Goal: Task Accomplishment & Management: Manage account settings

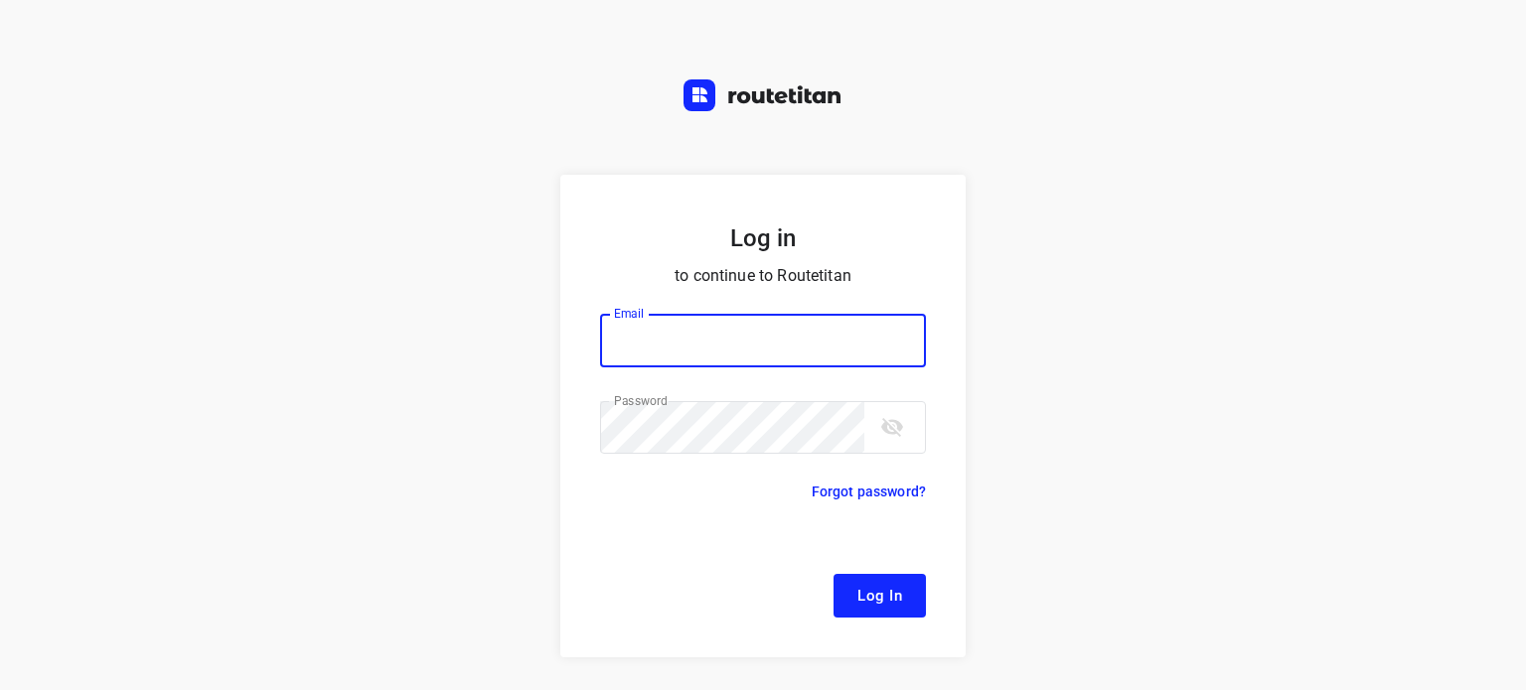
type input "[EMAIL_ADDRESS][DOMAIN_NAME]"
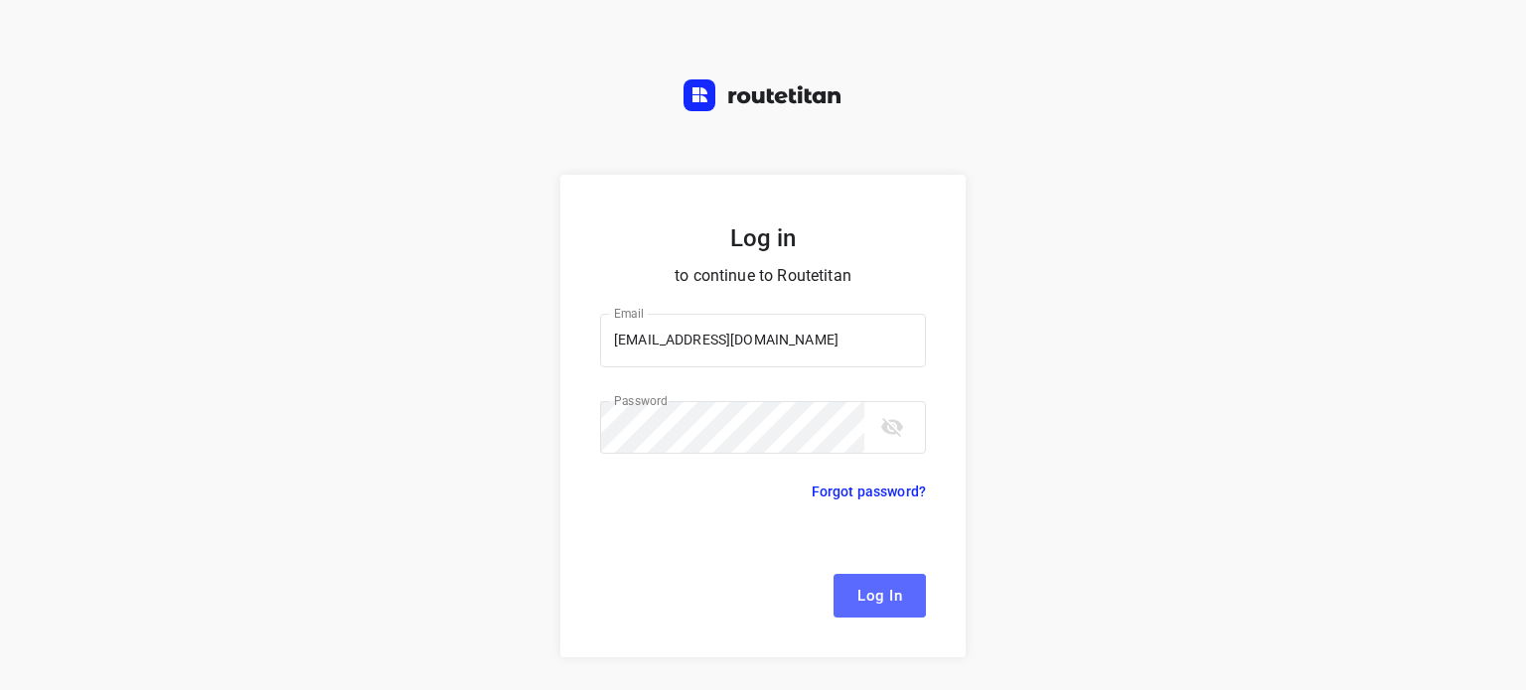
click at [863, 593] on span "Log In" at bounding box center [879, 596] width 45 height 26
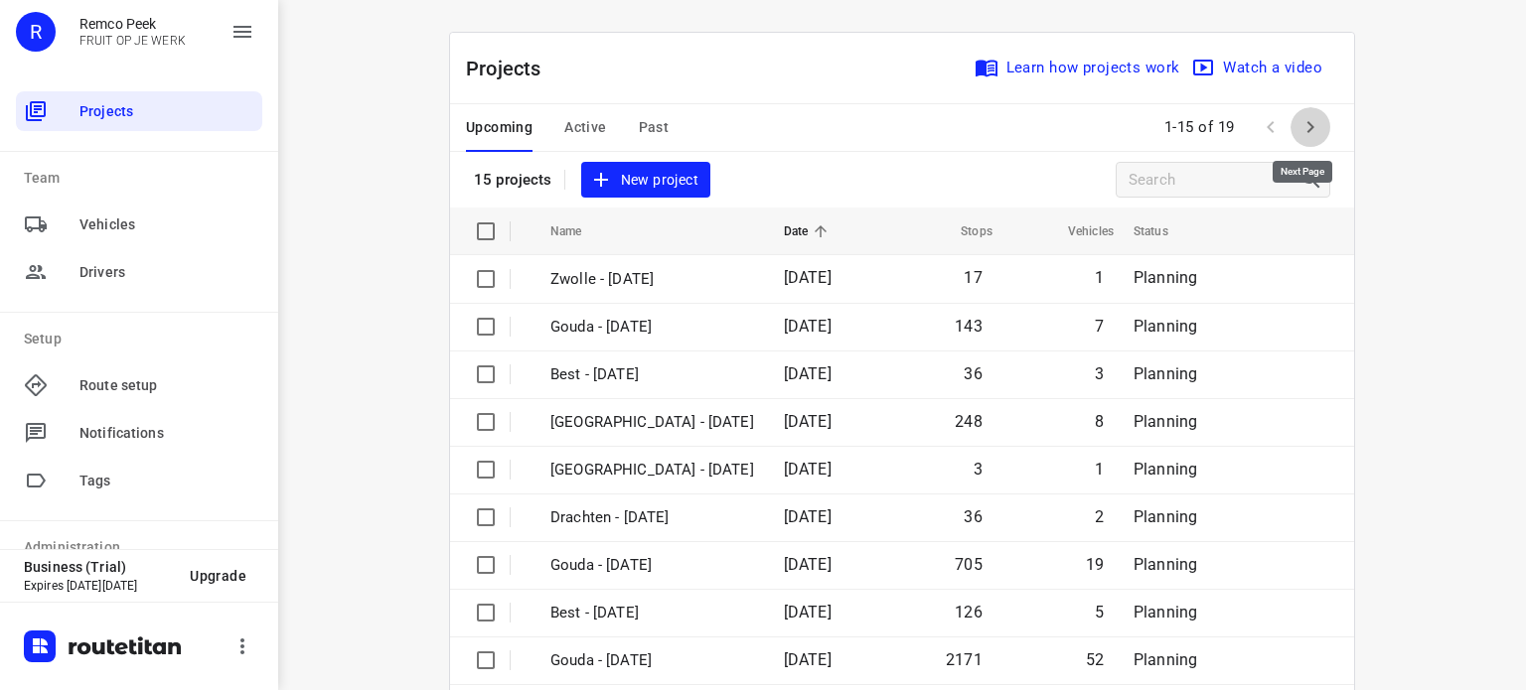
click at [1299, 127] on icon "button" at bounding box center [1310, 127] width 24 height 24
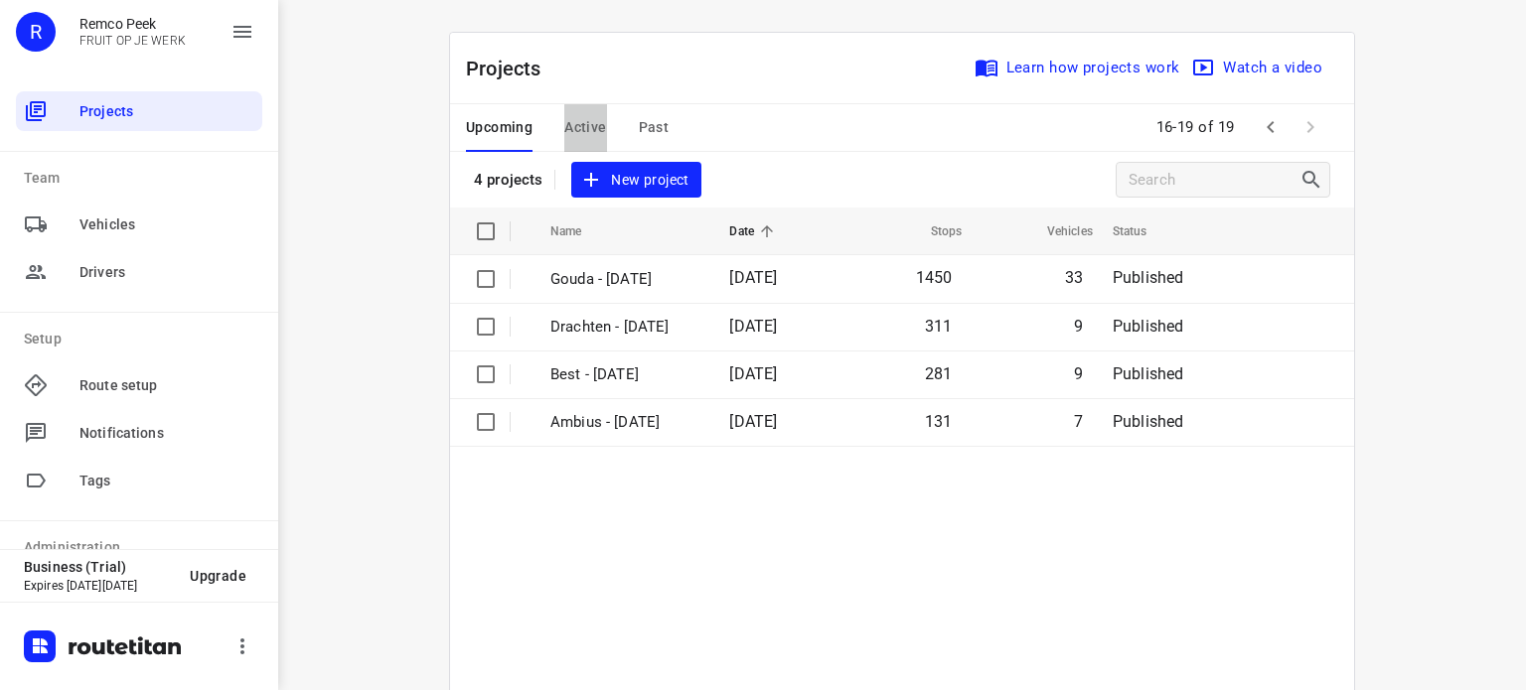
click at [572, 122] on span "Active" at bounding box center [585, 127] width 42 height 25
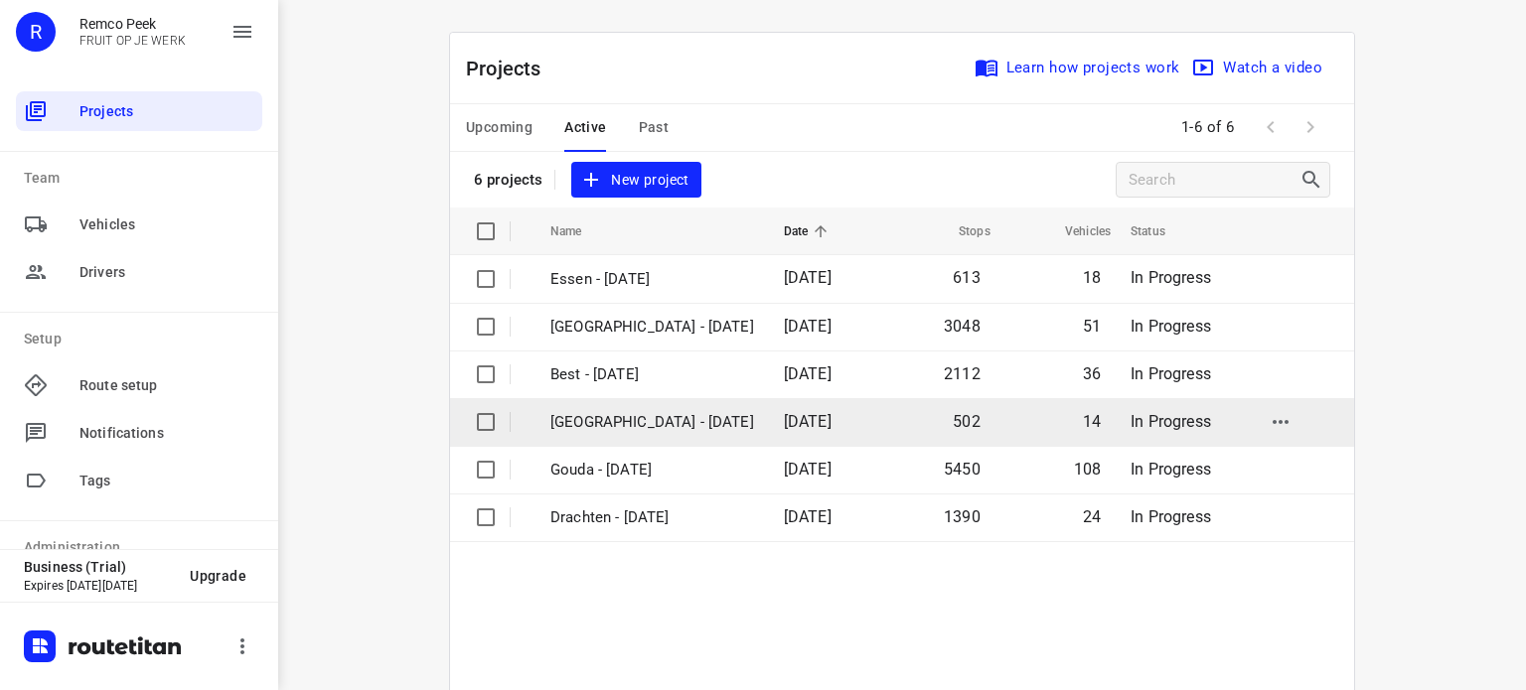
click at [600, 413] on p "[GEOGRAPHIC_DATA] - [DATE]" at bounding box center [652, 422] width 204 height 23
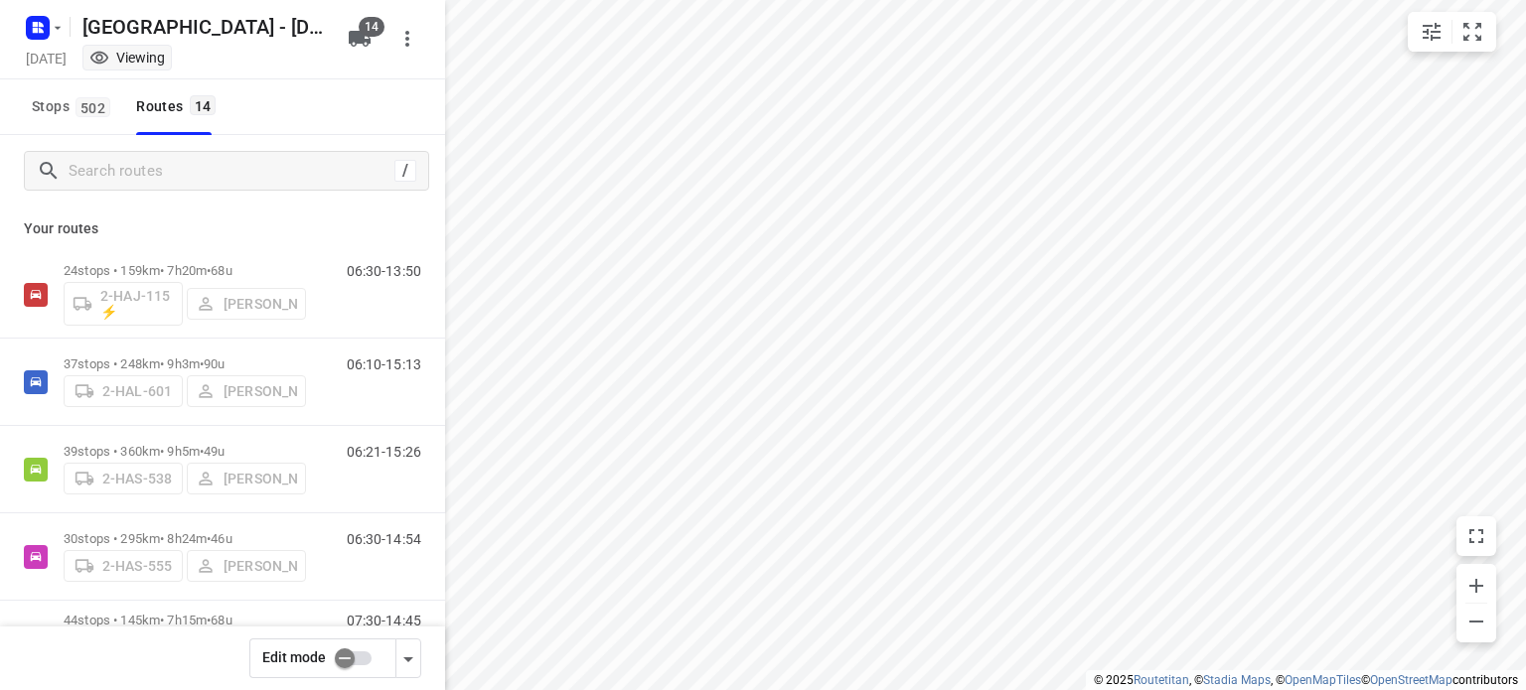
checkbox input "true"
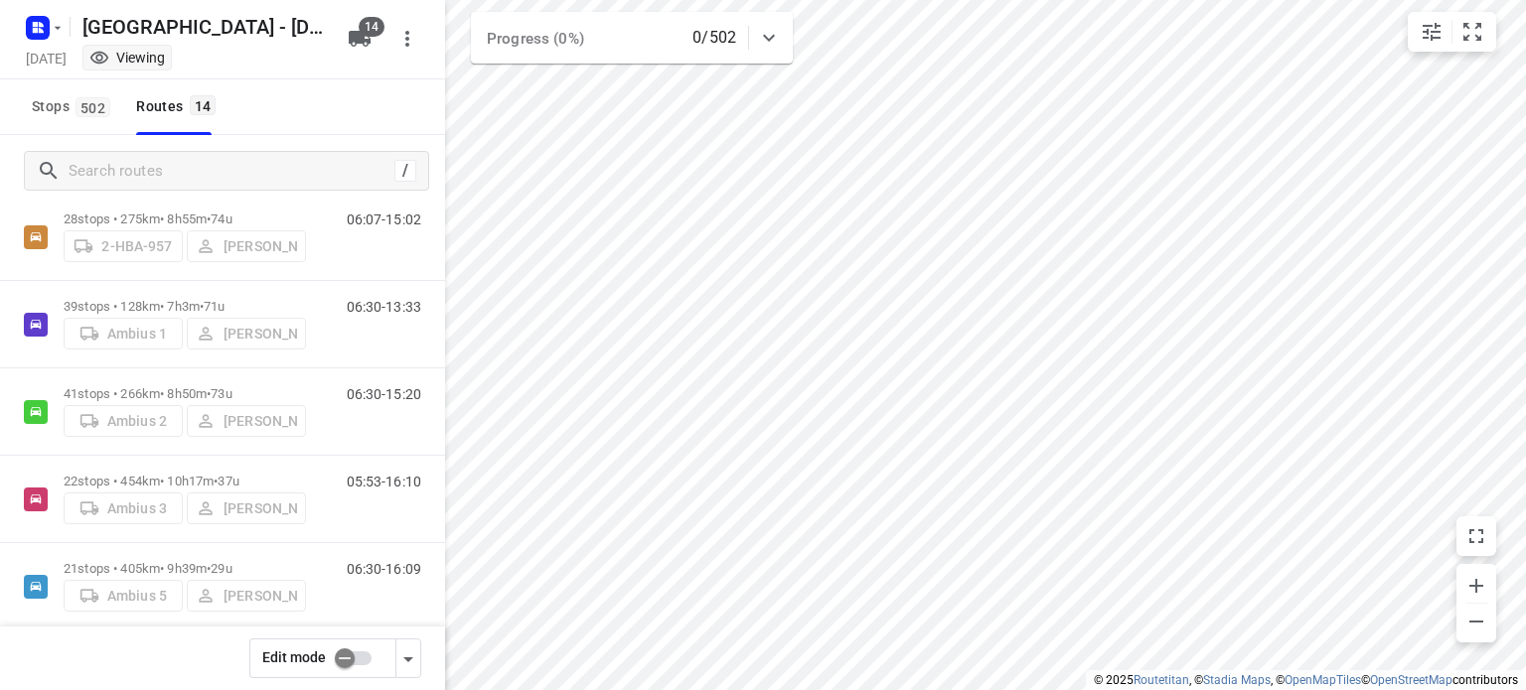
scroll to position [497, 0]
click at [344, 667] on input "checkbox" at bounding box center [344, 659] width 113 height 38
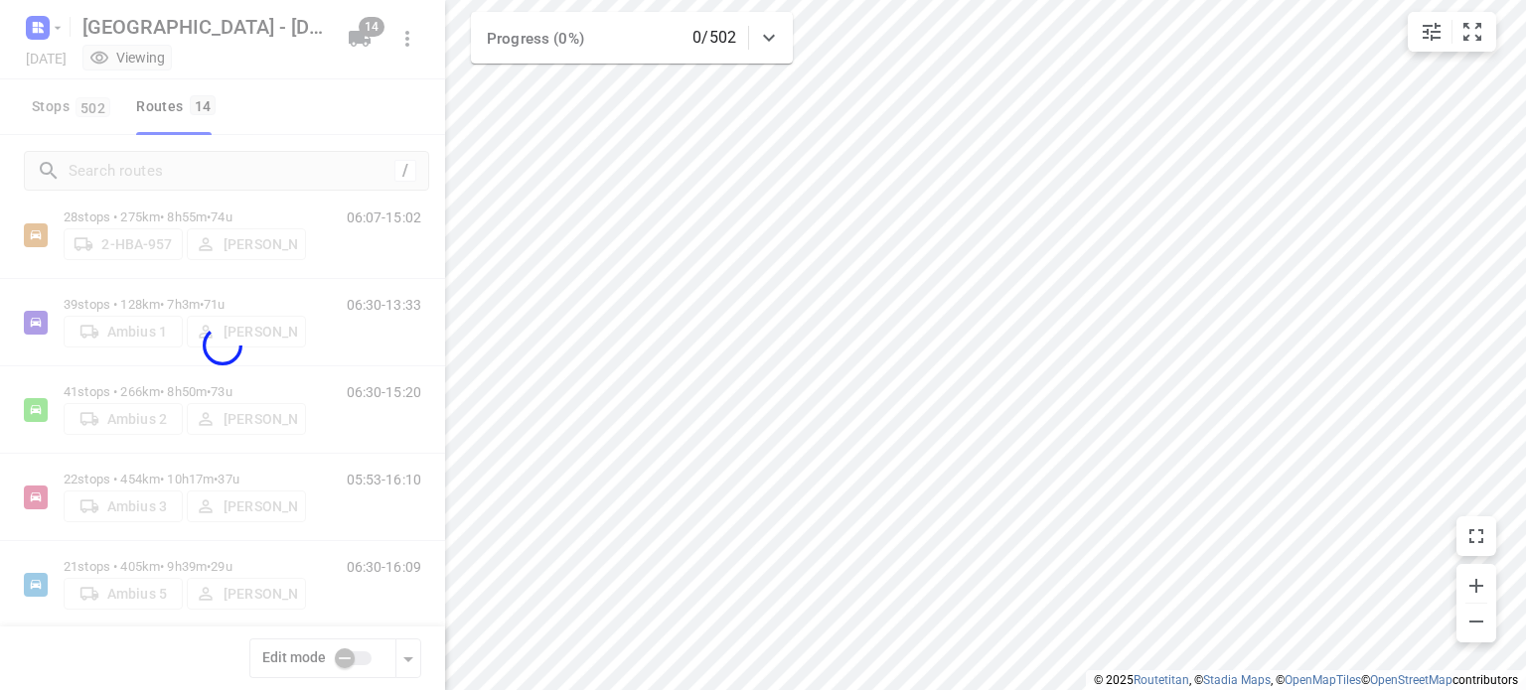
checkbox input "true"
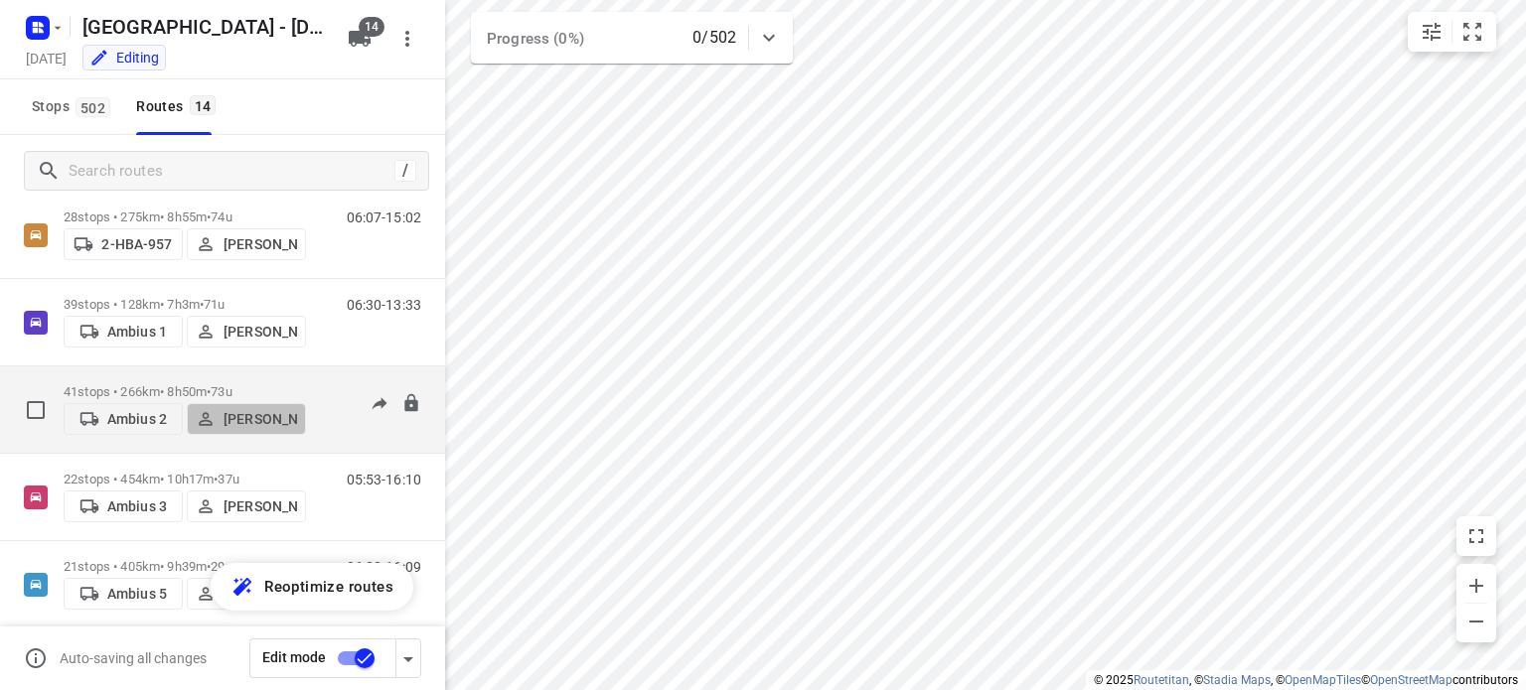
click at [242, 416] on p "[PERSON_NAME]" at bounding box center [261, 419] width 74 height 16
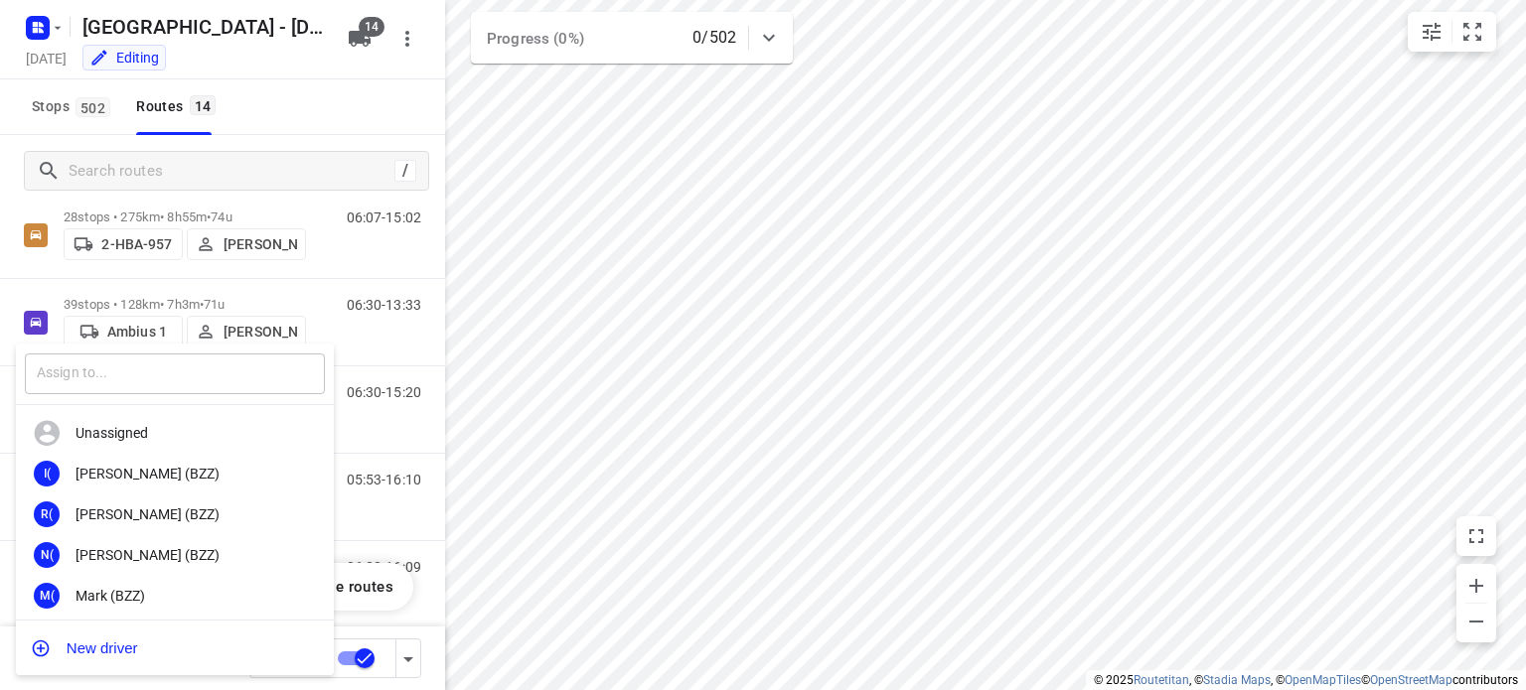
click at [117, 380] on input "text" at bounding box center [175, 374] width 300 height 41
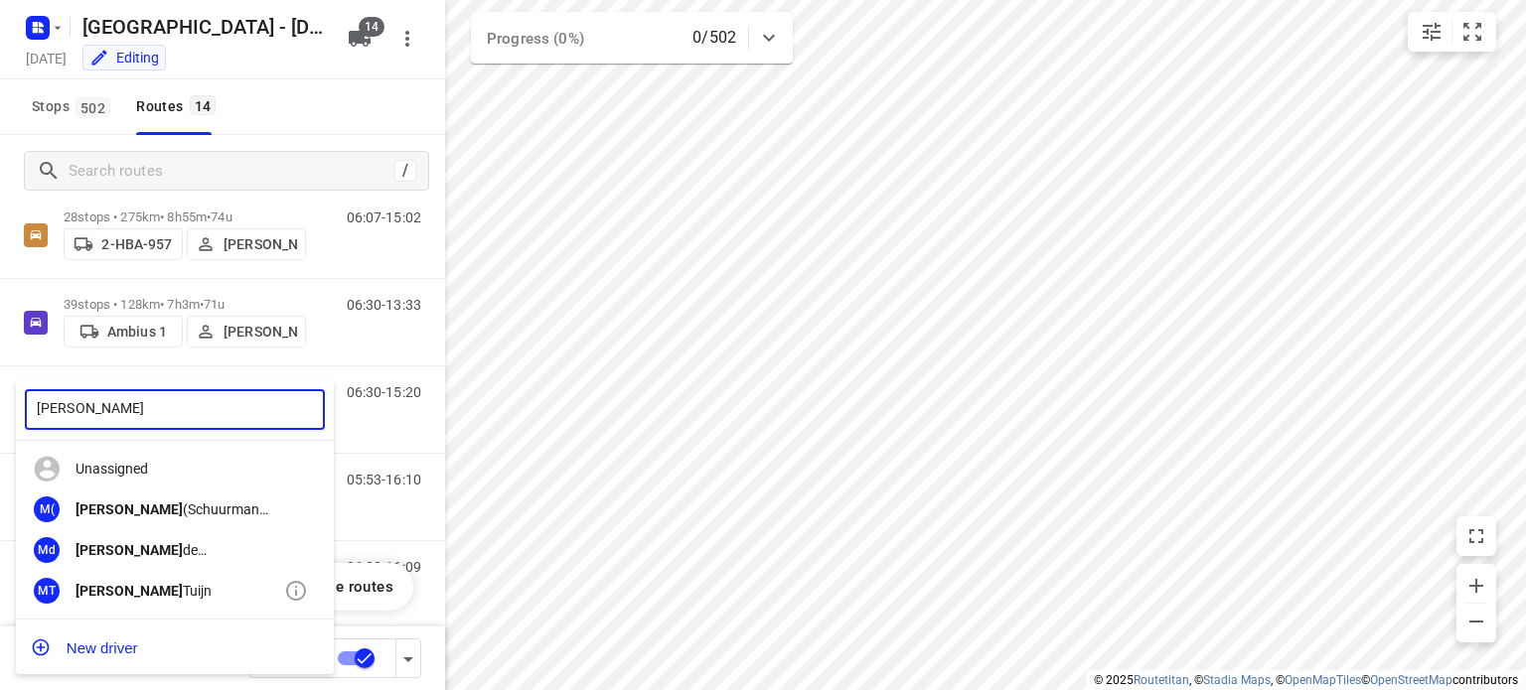
type input "[PERSON_NAME]"
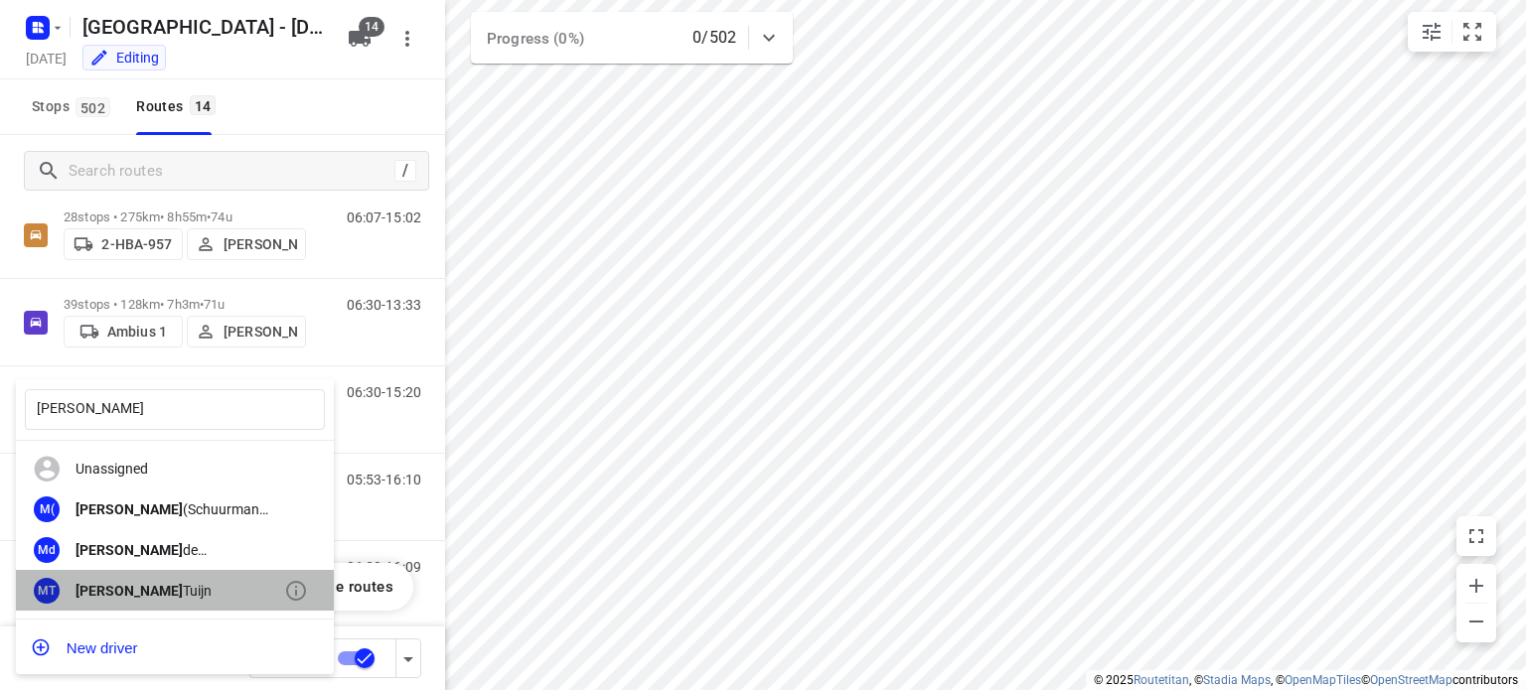
click at [110, 587] on div "[PERSON_NAME]" at bounding box center [179, 591] width 209 height 16
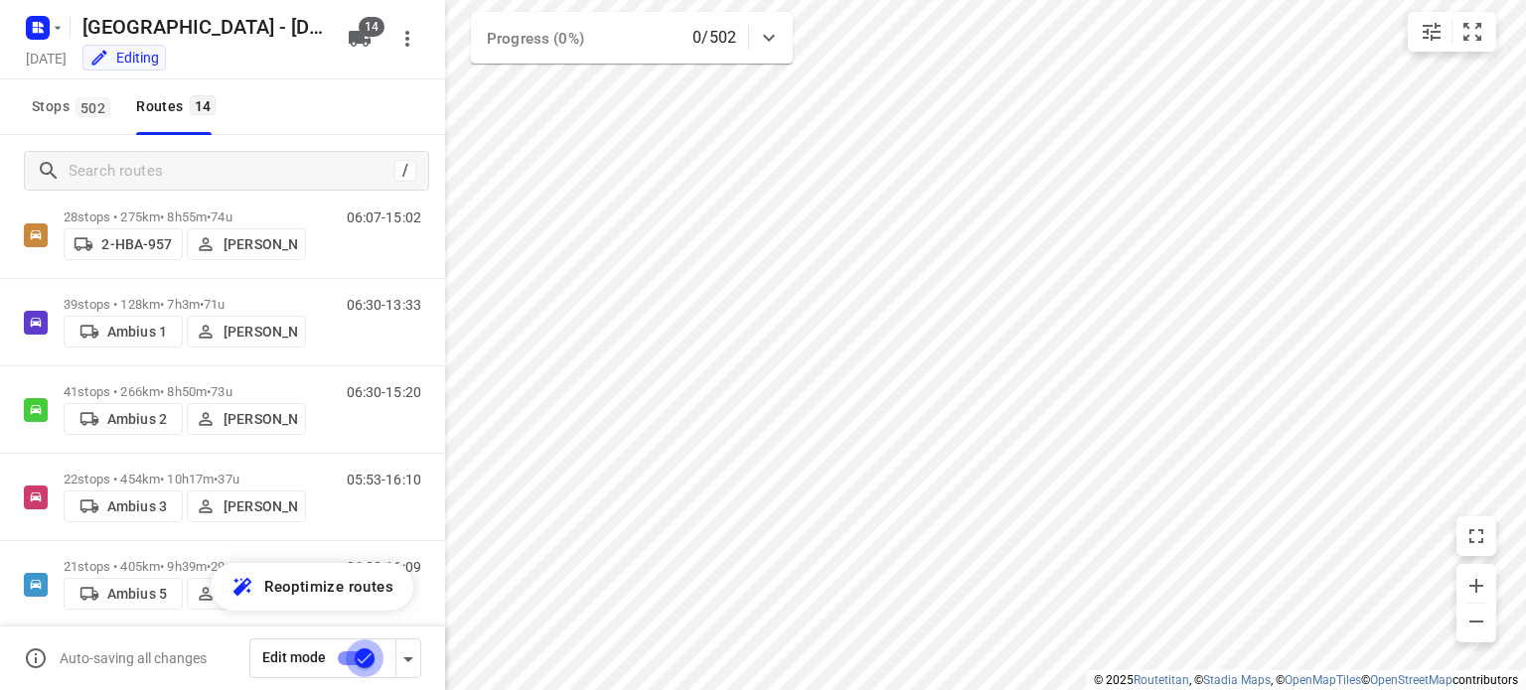
click at [366, 661] on input "checkbox" at bounding box center [364, 659] width 113 height 38
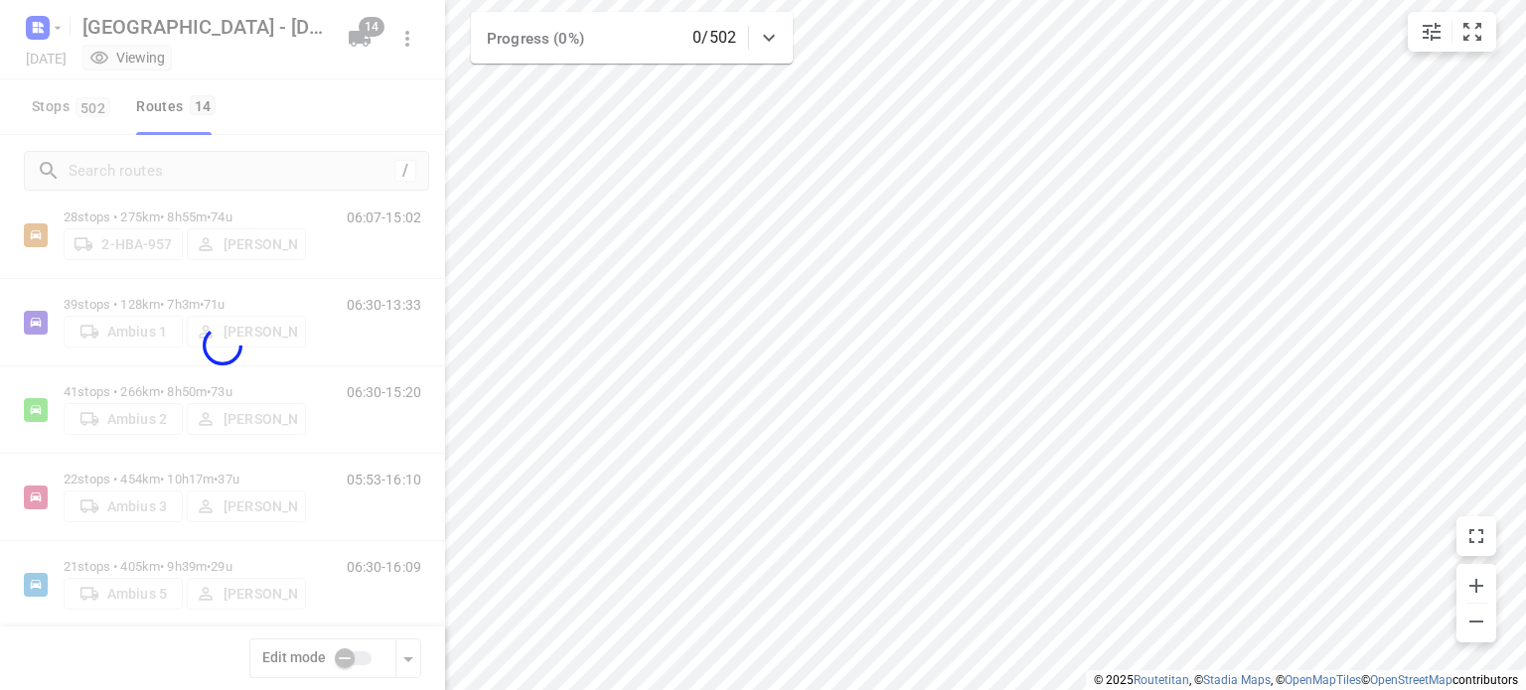
checkbox input "false"
